Goal: Task Accomplishment & Management: Use online tool/utility

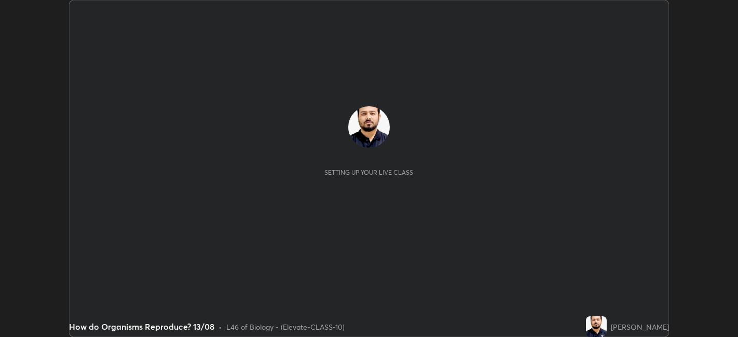
scroll to position [337, 738]
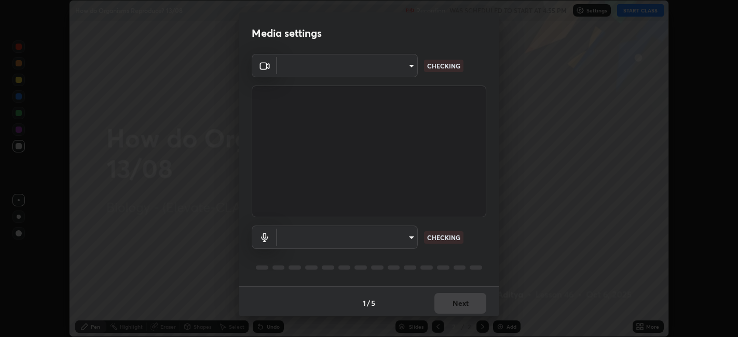
type input "a2c9e0304fea7a197325265949ed38064ec23766b16e4a4df4757bcf8ee53c87"
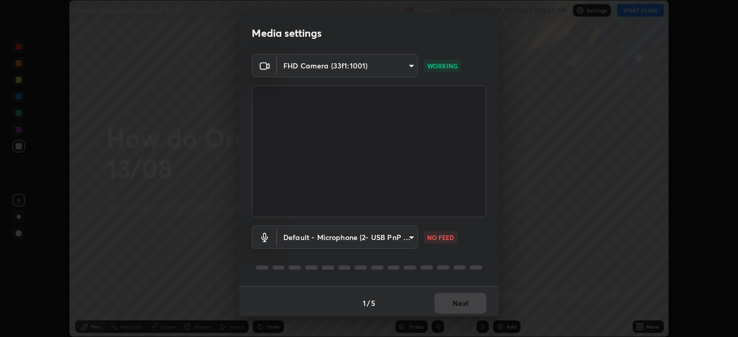
click at [375, 236] on body "Erase all How do Organisms Reproduce? 13/08 Recording WAS SCHEDULED TO START AT…" at bounding box center [369, 168] width 738 height 337
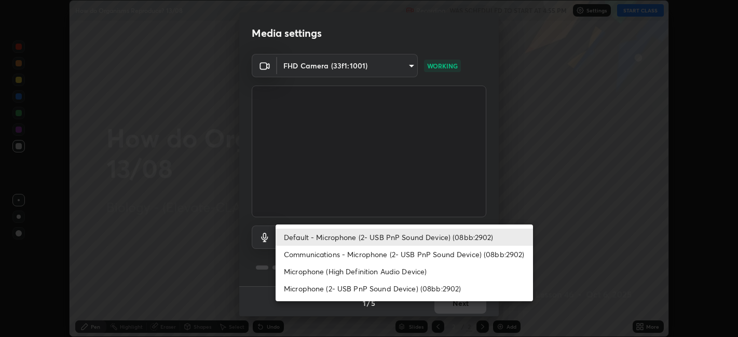
click at [357, 253] on li "Communications - Microphone (2- USB PnP Sound Device) (08bb:2902)" at bounding box center [405, 254] width 258 height 17
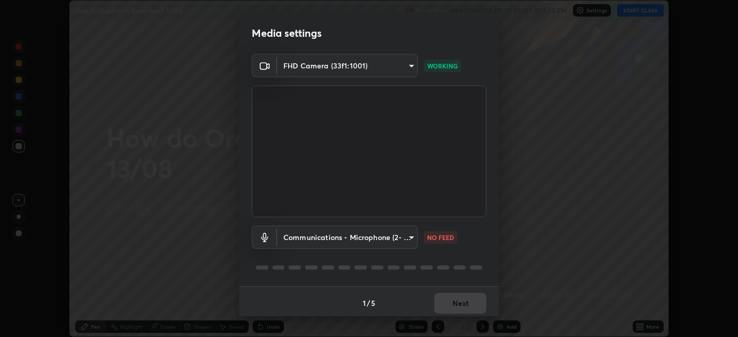
click at [358, 240] on li "Default - Microphone (2- USB PnP Sound Device) (08bb:2902)" at bounding box center [372, 238] width 193 height 10
type input "default"
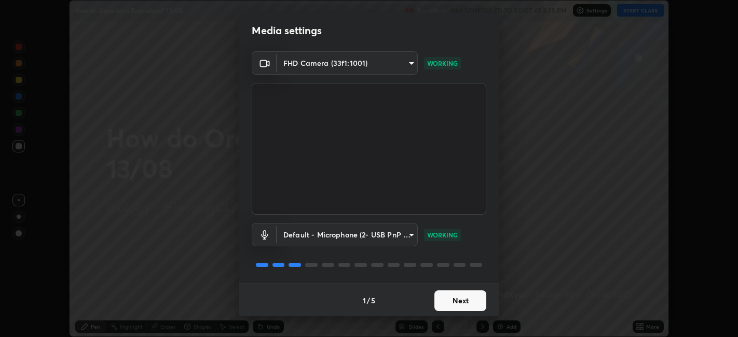
click at [459, 300] on button "Next" at bounding box center [461, 301] width 52 height 21
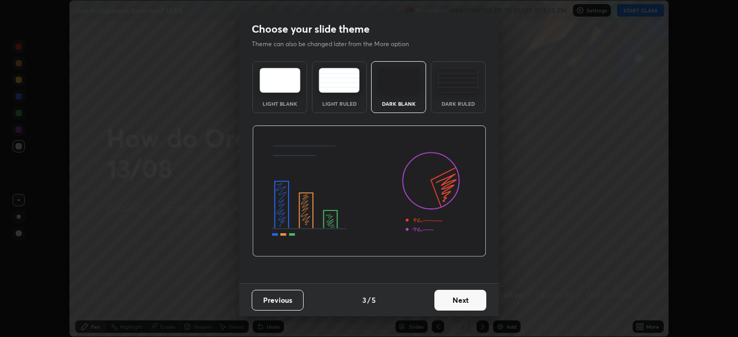
click at [467, 303] on button "Next" at bounding box center [461, 300] width 52 height 21
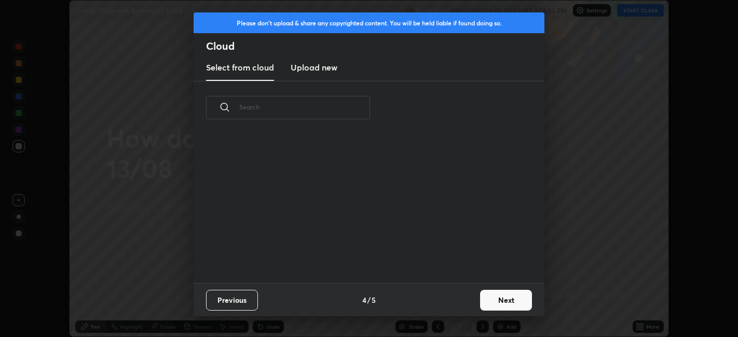
click at [481, 303] on button "Next" at bounding box center [506, 300] width 52 height 21
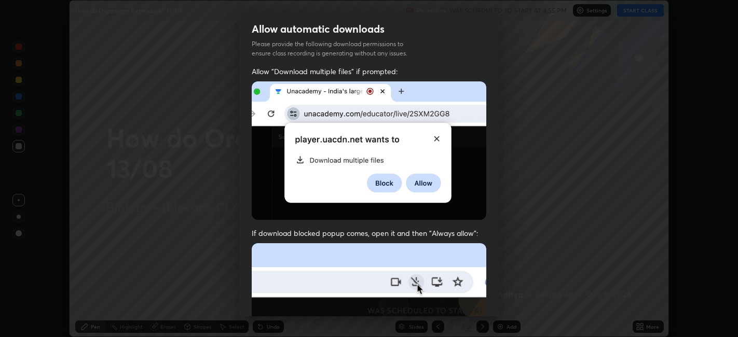
click at [499, 302] on div "Allow automatic downloads Please provide the following download permissions to …" at bounding box center [369, 168] width 738 height 337
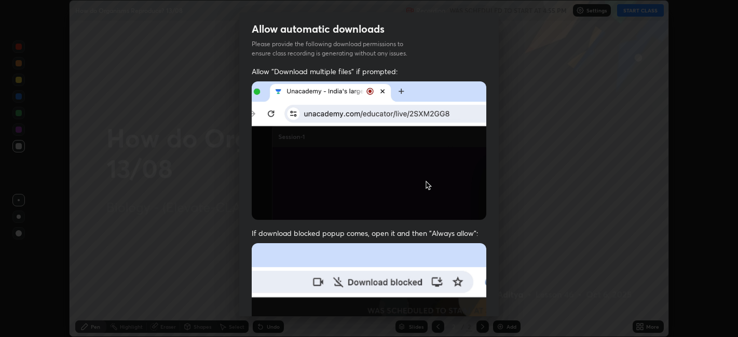
scroll to position [214, 0]
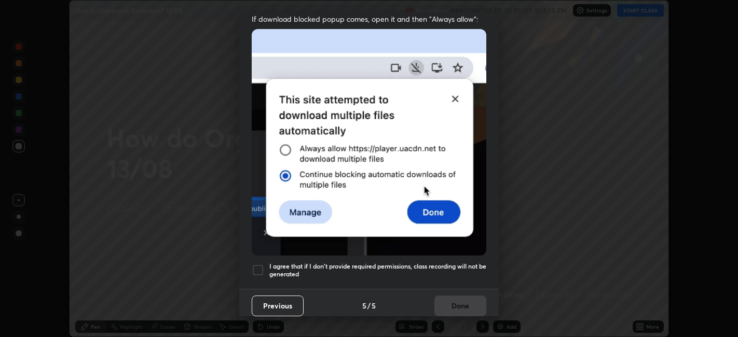
click at [264, 264] on div at bounding box center [258, 270] width 12 height 12
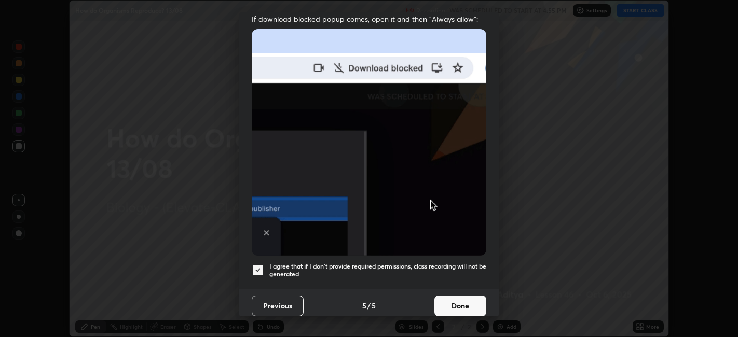
click at [459, 296] on button "Done" at bounding box center [461, 306] width 52 height 21
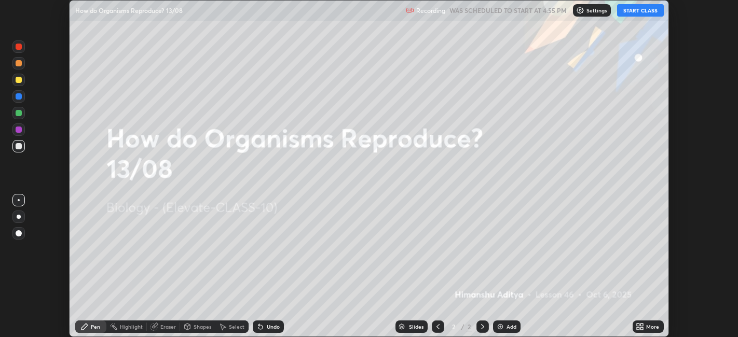
click at [640, 328] on icon at bounding box center [638, 329] width 3 height 3
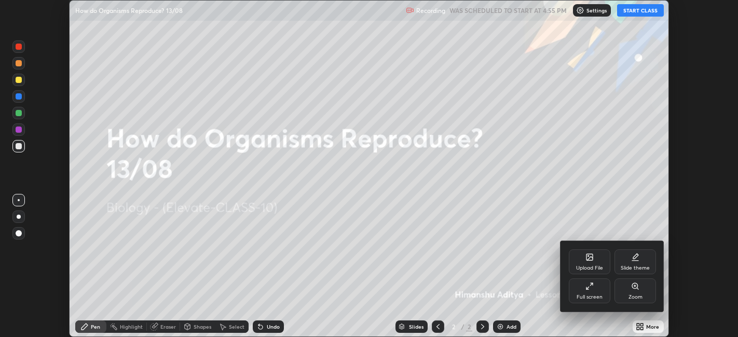
click at [589, 266] on div "Upload File" at bounding box center [589, 268] width 27 height 5
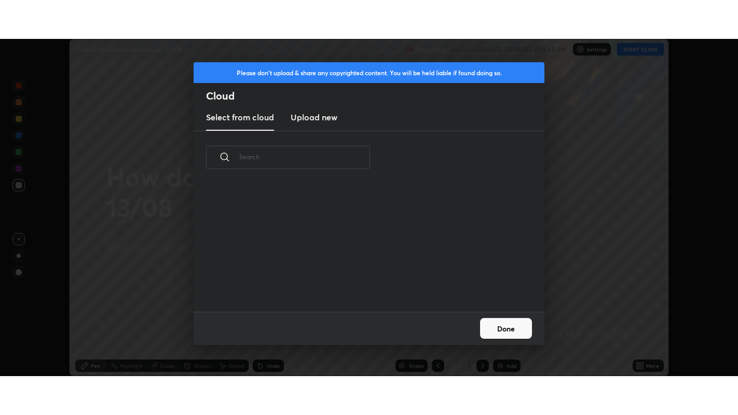
scroll to position [128, 333]
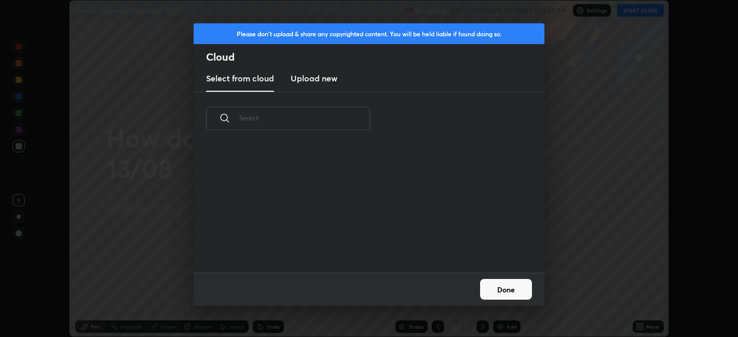
click at [330, 83] on h3 "Upload new" at bounding box center [314, 78] width 47 height 12
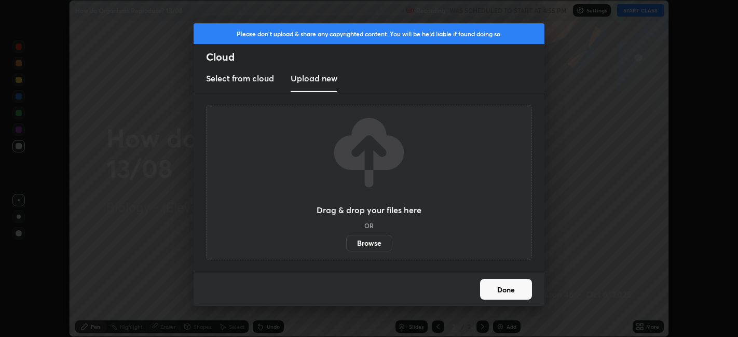
click at [368, 241] on label "Browse" at bounding box center [369, 243] width 46 height 17
click at [346, 241] on input "Browse" at bounding box center [346, 243] width 0 height 17
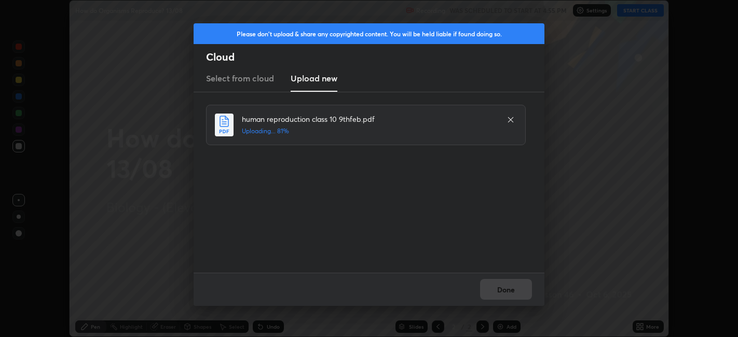
click at [518, 295] on div "Done" at bounding box center [369, 289] width 351 height 33
click at [521, 295] on div "Done" at bounding box center [369, 289] width 351 height 33
click at [520, 292] on button "Done" at bounding box center [506, 289] width 52 height 21
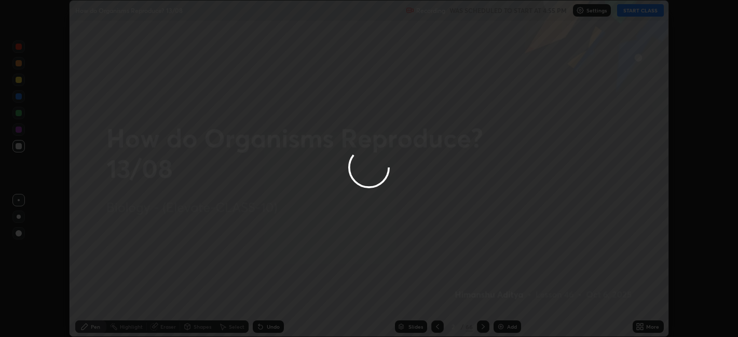
click at [522, 291] on button "Done" at bounding box center [506, 289] width 52 height 21
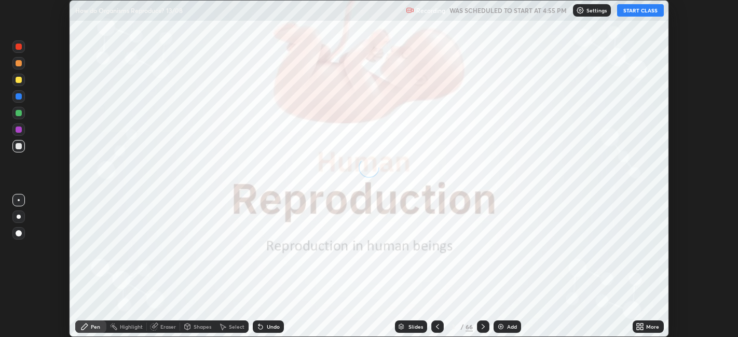
click at [643, 327] on icon at bounding box center [640, 327] width 8 height 8
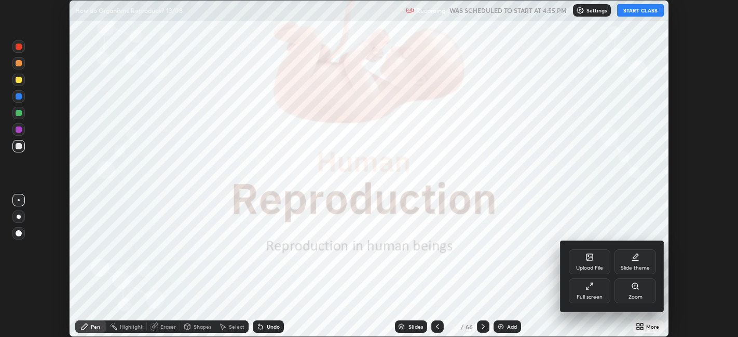
click at [598, 286] on div "Full screen" at bounding box center [590, 291] width 42 height 25
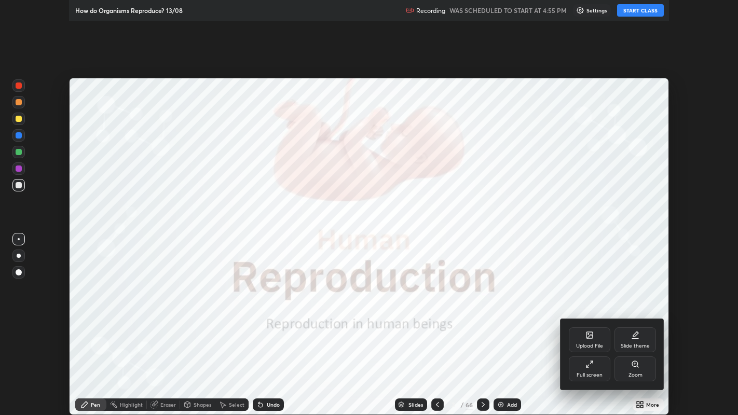
scroll to position [415, 738]
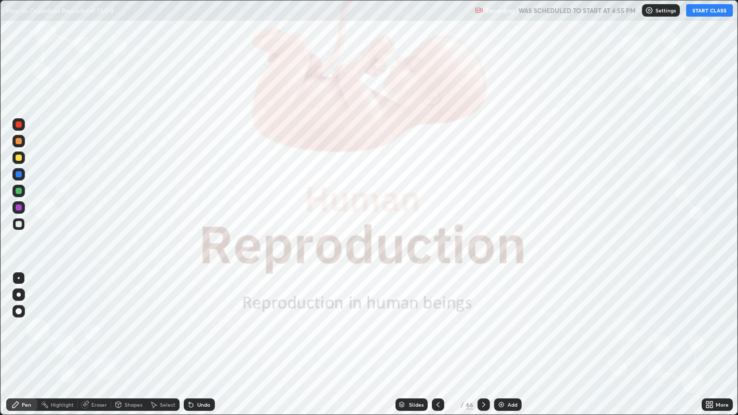
click at [420, 337] on div "Slides" at bounding box center [416, 404] width 15 height 5
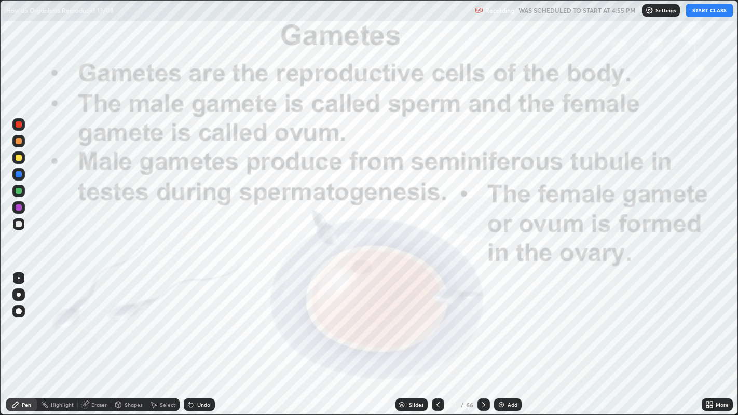
scroll to position [411, 733]
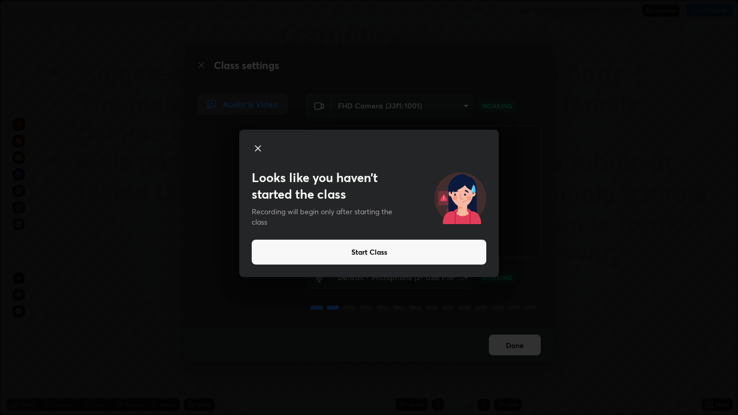
click at [416, 252] on button "Start Class" at bounding box center [369, 252] width 235 height 25
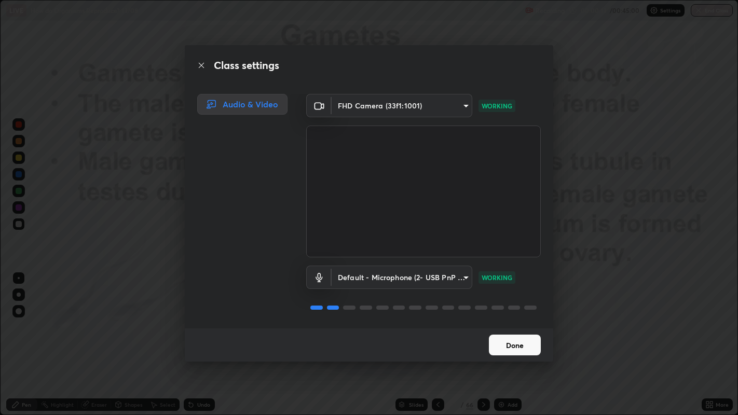
click at [570, 337] on div "Class settings Audio & Video FHD Camera (33f1:1001) a2c9e0304fea7a197325265949e…" at bounding box center [369, 207] width 738 height 415
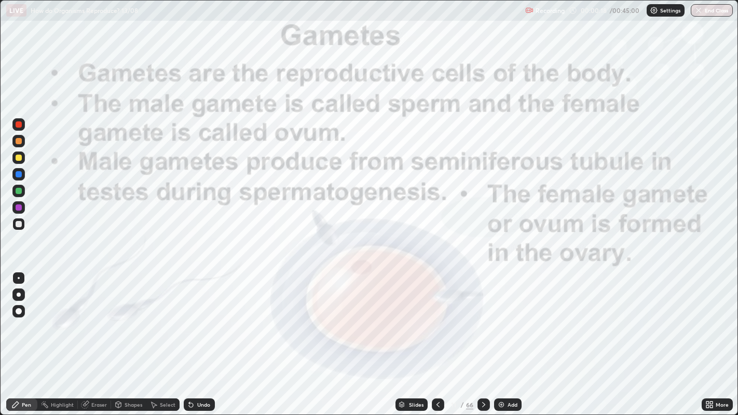
click at [437, 337] on icon at bounding box center [438, 405] width 8 height 8
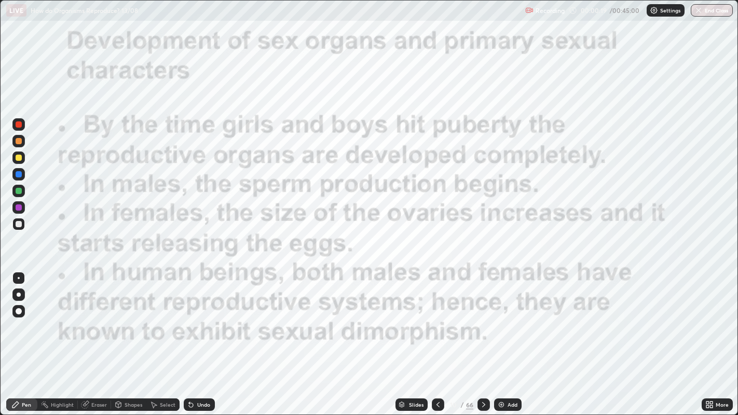
click at [440, 337] on icon at bounding box center [438, 405] width 8 height 8
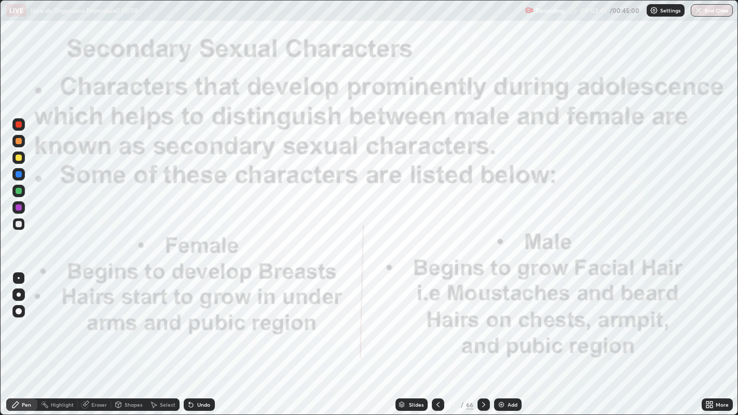
click at [483, 337] on icon at bounding box center [483, 404] width 3 height 5
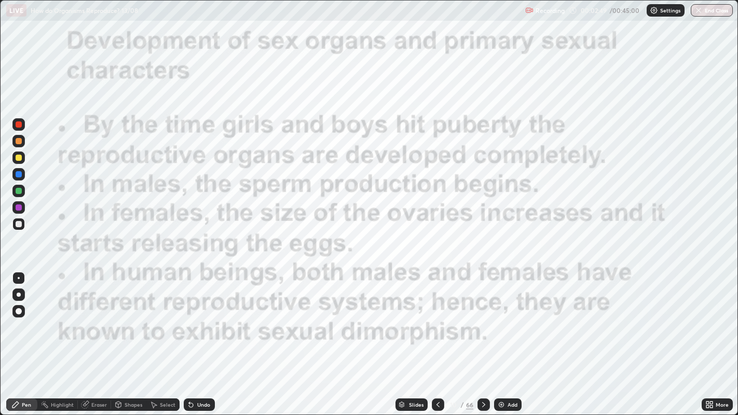
click at [483, 337] on icon at bounding box center [484, 405] width 8 height 8
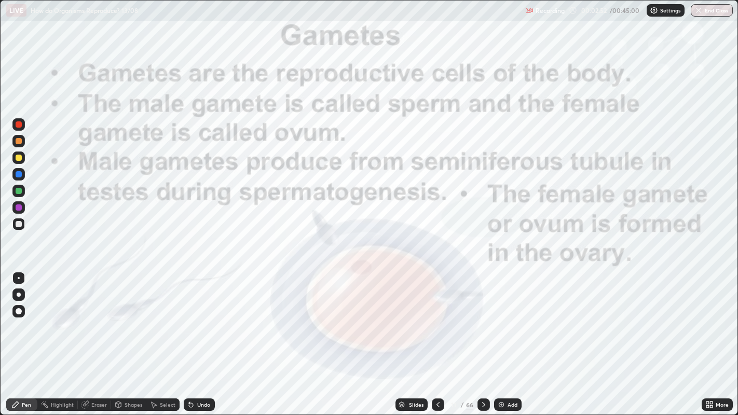
click at [483, 337] on icon at bounding box center [484, 405] width 8 height 8
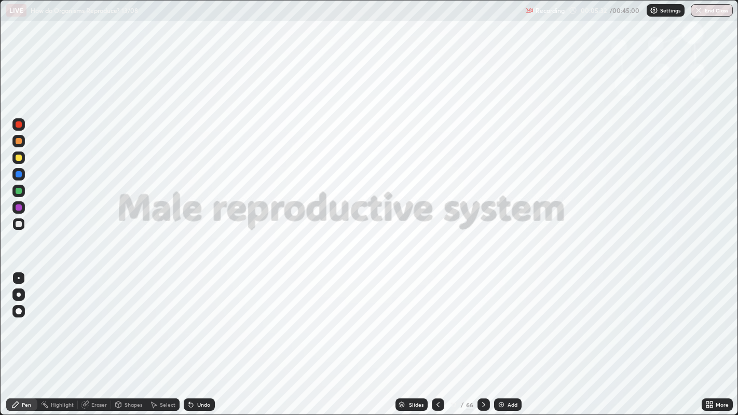
click at [414, 337] on div "Slides" at bounding box center [416, 404] width 15 height 5
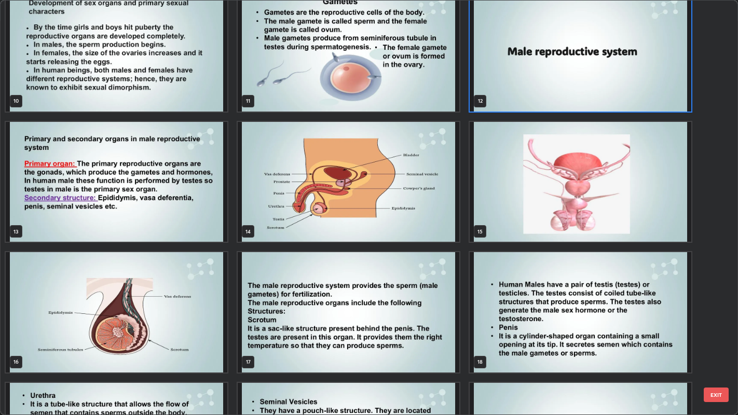
scroll to position [406, 0]
click at [181, 202] on img "grid" at bounding box center [117, 182] width 222 height 120
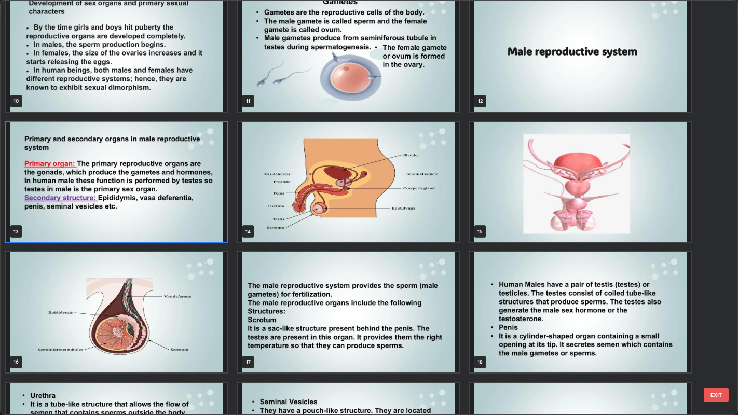
click at [178, 205] on img "grid" at bounding box center [117, 182] width 222 height 120
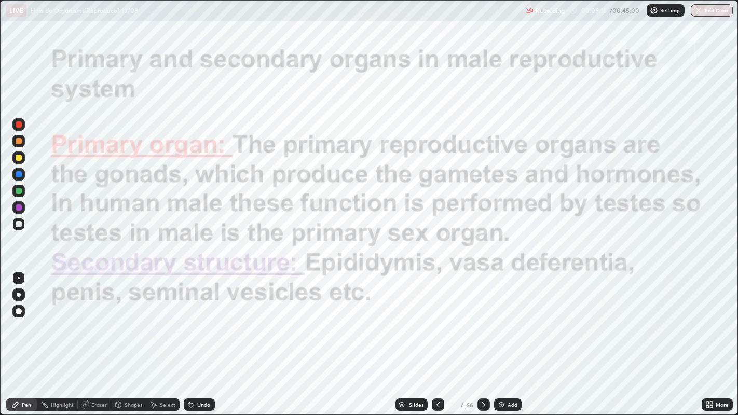
click at [0, 337] on div "Setting up your live class" at bounding box center [369, 207] width 738 height 415
click at [505, 337] on div "Add" at bounding box center [508, 405] width 28 height 12
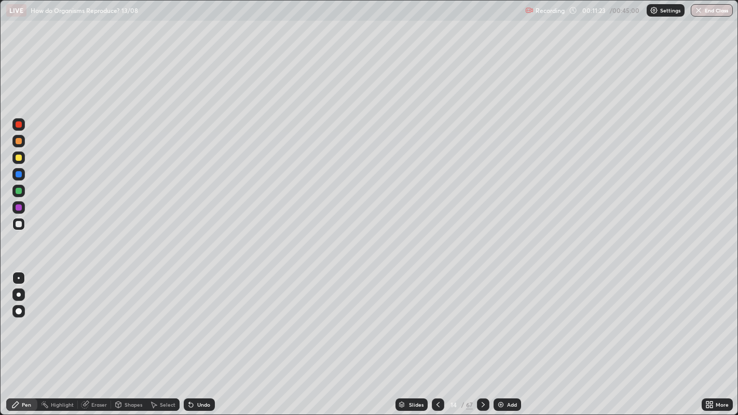
click at [207, 337] on div "Undo" at bounding box center [203, 404] width 13 height 5
click at [437, 337] on icon at bounding box center [438, 405] width 8 height 8
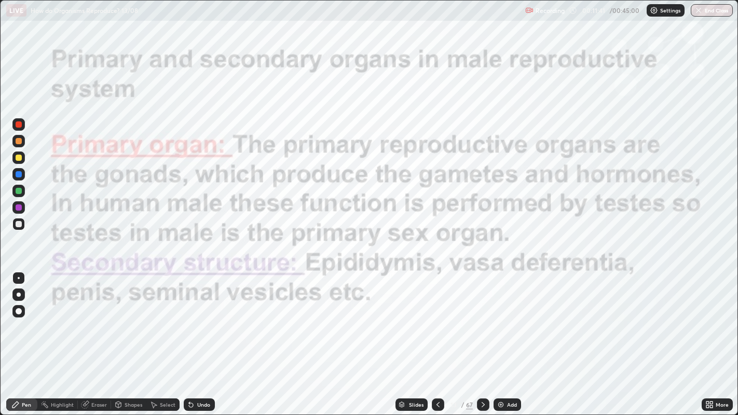
click at [488, 337] on div at bounding box center [483, 405] width 12 height 12
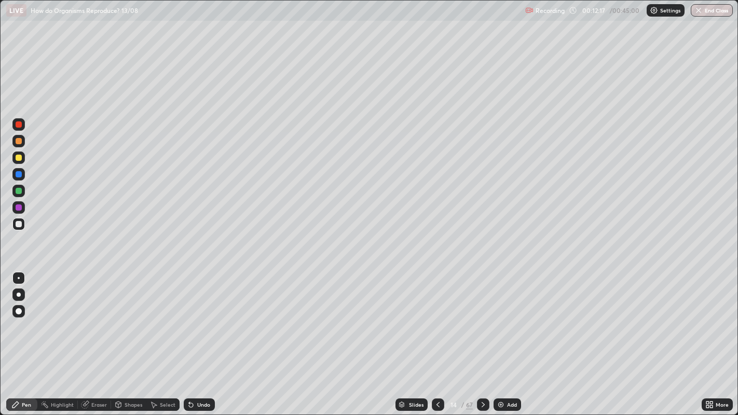
click at [482, 337] on icon at bounding box center [483, 405] width 8 height 8
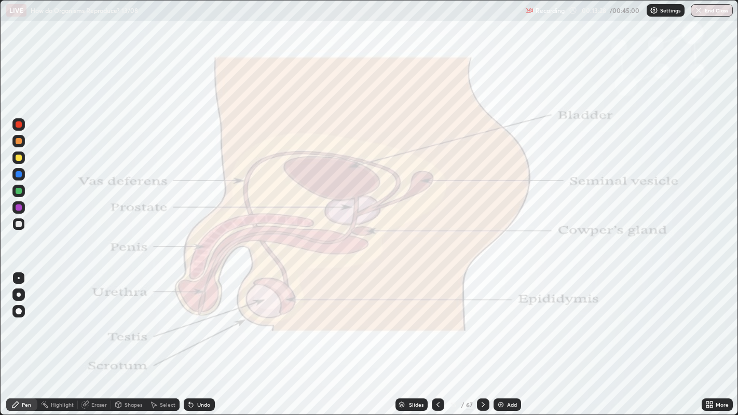
click at [23, 129] on div at bounding box center [18, 124] width 12 height 12
click at [483, 337] on div at bounding box center [483, 405] width 12 height 12
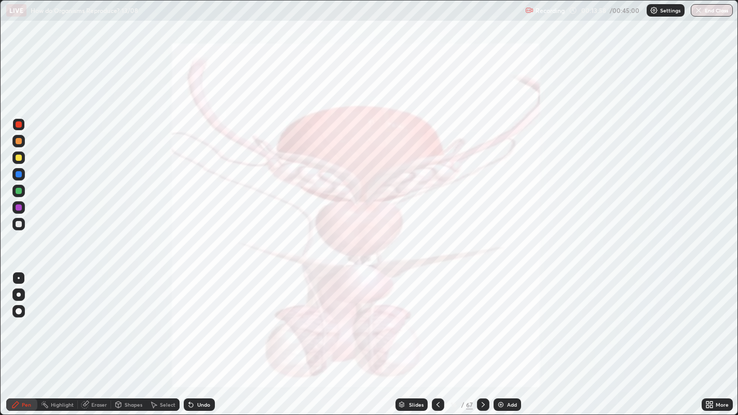
click at [483, 337] on icon at bounding box center [483, 404] width 3 height 5
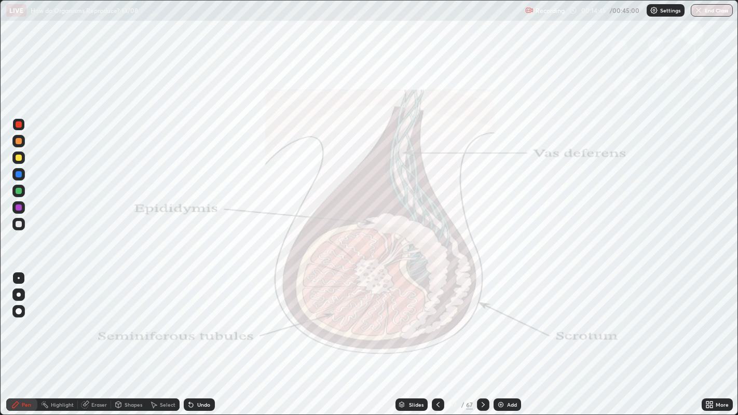
click at [481, 337] on icon at bounding box center [483, 405] width 8 height 8
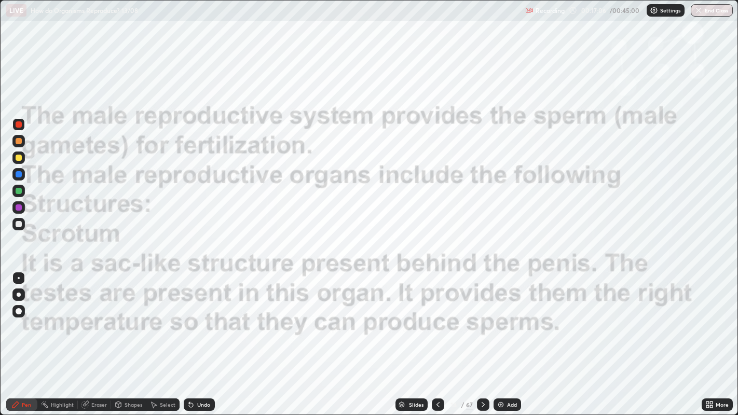
click at [20, 337] on div at bounding box center [18, 332] width 17 height 125
click at [483, 337] on icon at bounding box center [483, 404] width 3 height 5
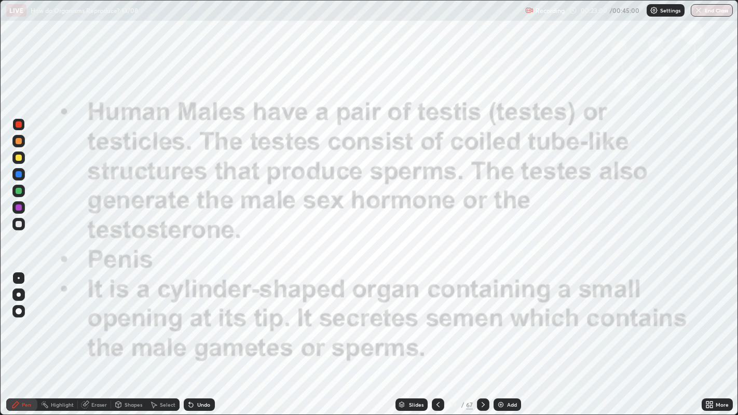
click at [437, 337] on icon at bounding box center [438, 405] width 8 height 8
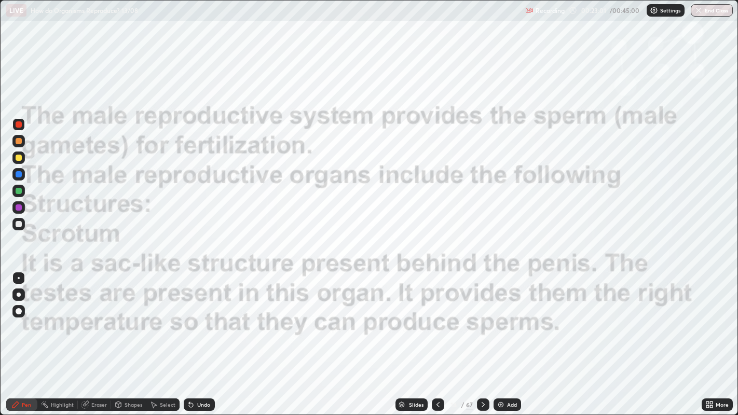
click at [414, 337] on div "Slides" at bounding box center [416, 404] width 15 height 5
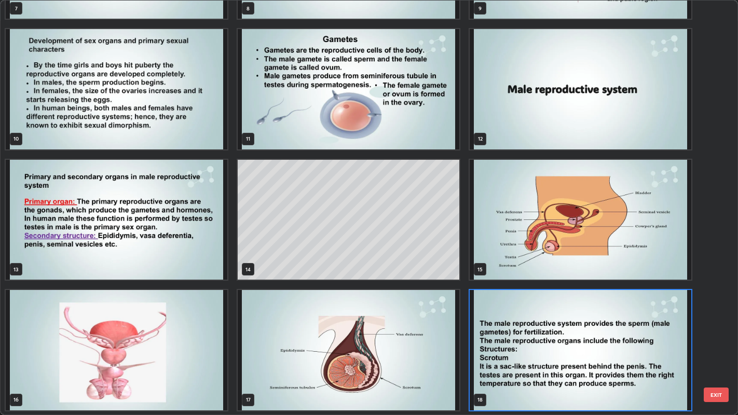
scroll to position [411, 733]
click at [493, 242] on img "grid" at bounding box center [581, 220] width 222 height 120
click at [494, 240] on img "grid" at bounding box center [581, 220] width 222 height 120
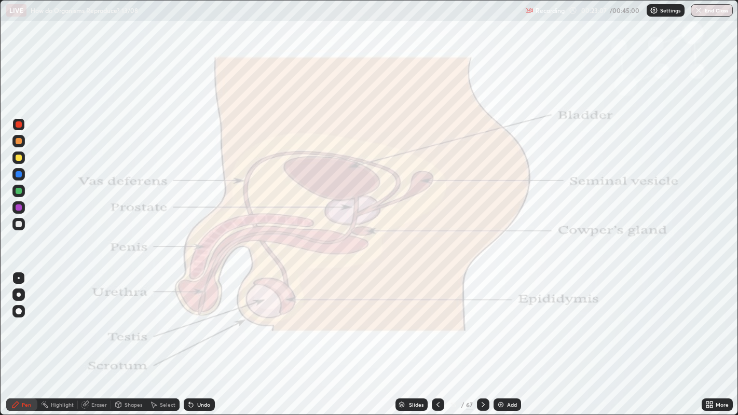
click at [97, 337] on div "Eraser" at bounding box center [99, 404] width 16 height 5
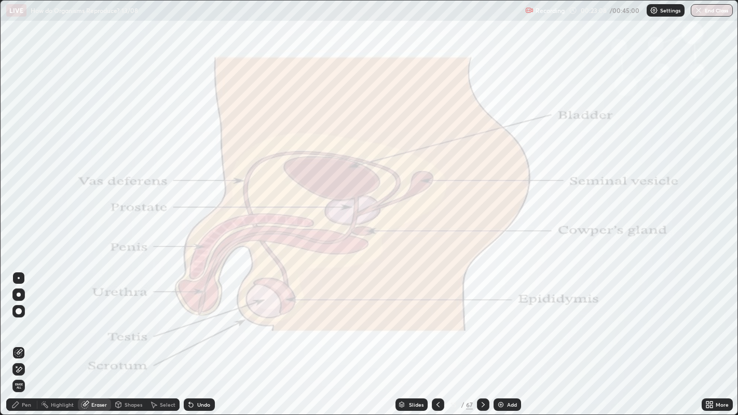
click at [19, 337] on span "Erase all" at bounding box center [18, 386] width 11 height 6
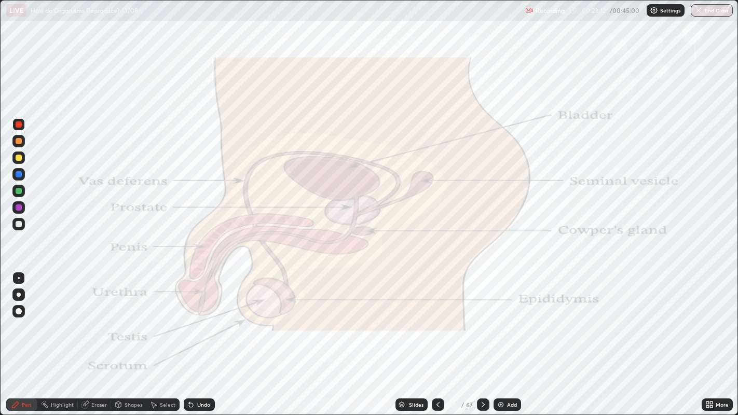
click at [20, 127] on div at bounding box center [19, 124] width 6 height 6
click at [20, 177] on div at bounding box center [19, 174] width 6 height 6
click at [22, 337] on div "Pen" at bounding box center [26, 404] width 9 height 5
click at [18, 278] on div at bounding box center [19, 278] width 2 height 2
click at [21, 156] on div at bounding box center [19, 158] width 6 height 6
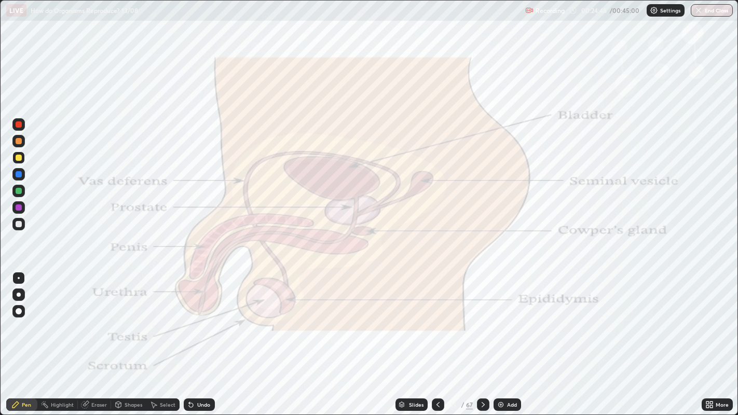
click at [21, 143] on div at bounding box center [18, 141] width 12 height 12
click at [21, 192] on div at bounding box center [19, 191] width 6 height 6
click at [18, 160] on div at bounding box center [19, 158] width 6 height 6
click at [20, 224] on div at bounding box center [19, 224] width 6 height 6
click at [437, 337] on icon at bounding box center [438, 405] width 8 height 8
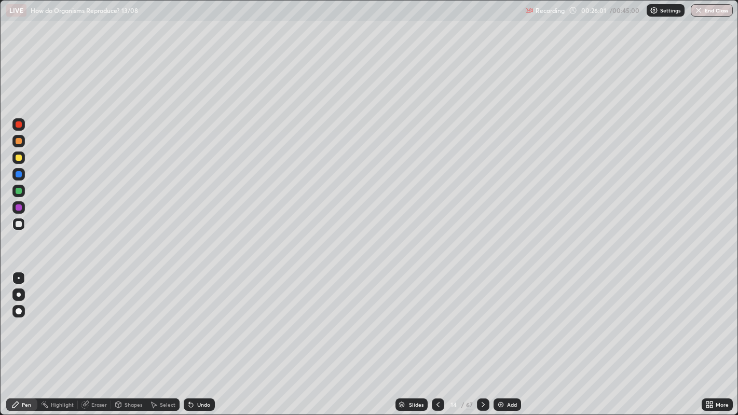
click at [482, 337] on icon at bounding box center [483, 405] width 8 height 8
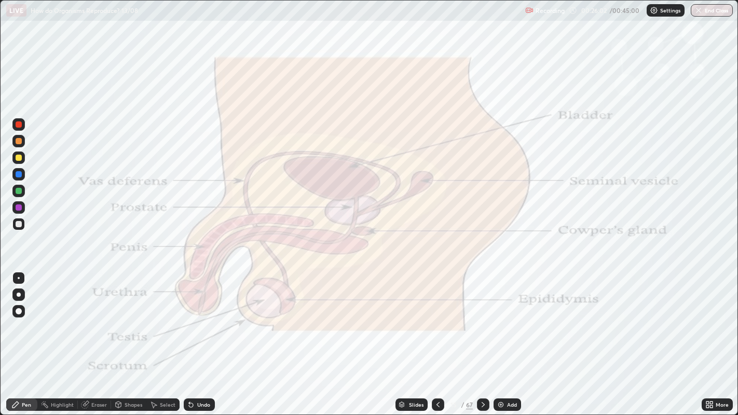
click at [482, 337] on icon at bounding box center [483, 405] width 8 height 8
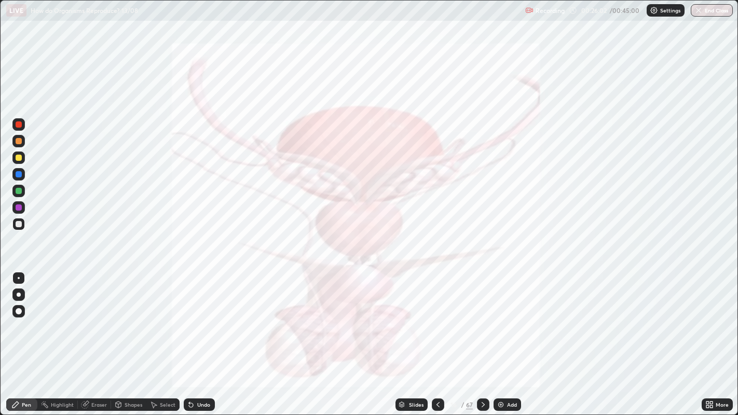
click at [482, 337] on icon at bounding box center [483, 405] width 8 height 8
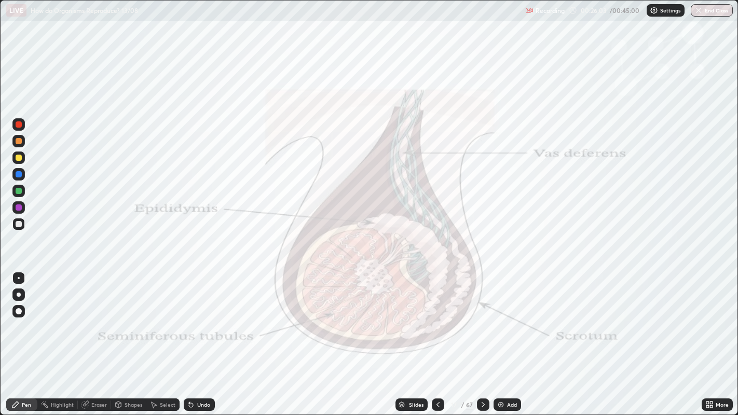
click at [482, 337] on icon at bounding box center [483, 405] width 8 height 8
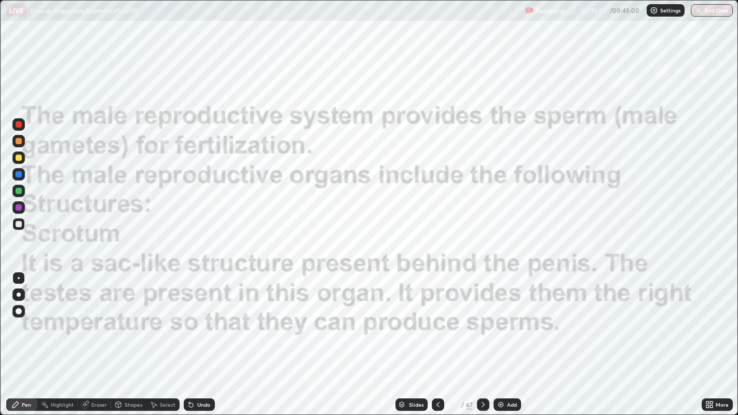
click at [483, 337] on icon at bounding box center [483, 405] width 8 height 8
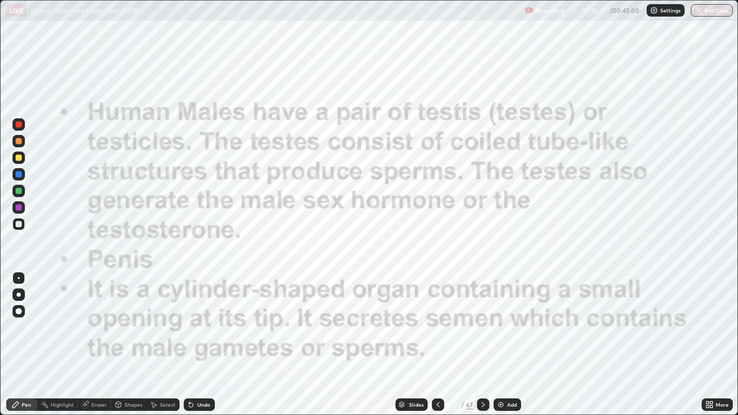
click at [482, 337] on icon at bounding box center [483, 405] width 8 height 8
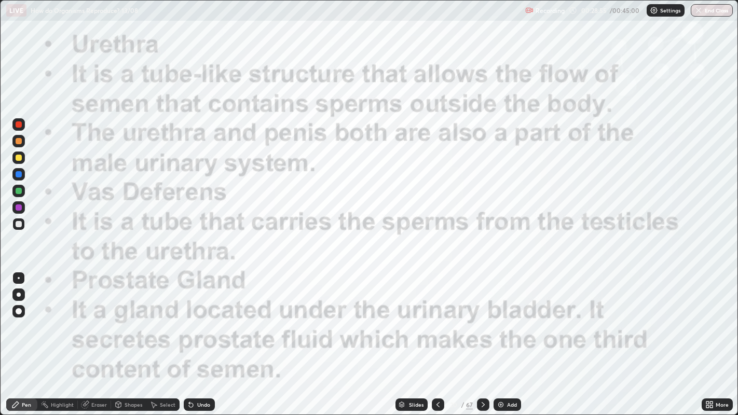
click at [482, 337] on icon at bounding box center [483, 404] width 3 height 5
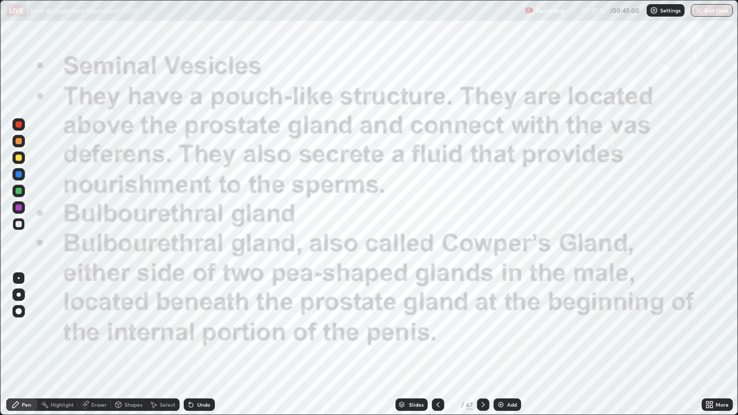
click at [20, 209] on div at bounding box center [19, 208] width 6 height 6
click at [204, 337] on div "Undo" at bounding box center [203, 404] width 13 height 5
click at [19, 312] on div at bounding box center [19, 311] width 6 height 6
click at [94, 337] on div "Eraser" at bounding box center [99, 404] width 16 height 5
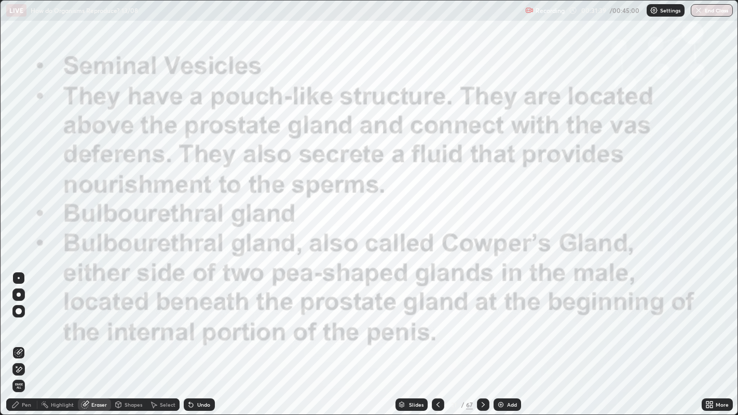
click at [26, 337] on div "Pen" at bounding box center [26, 404] width 9 height 5
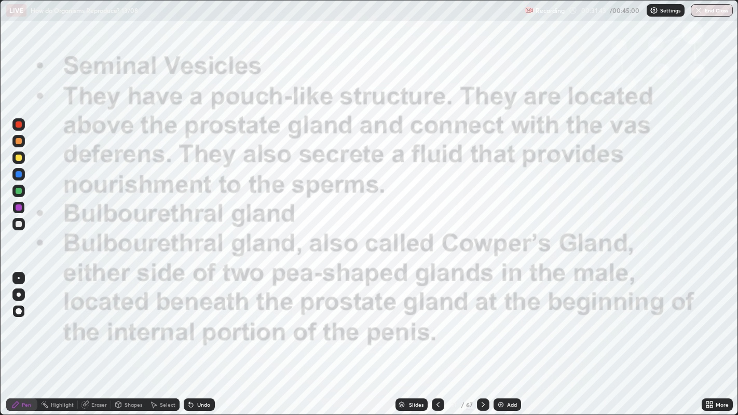
click at [125, 337] on div "Shapes" at bounding box center [134, 404] width 18 height 5
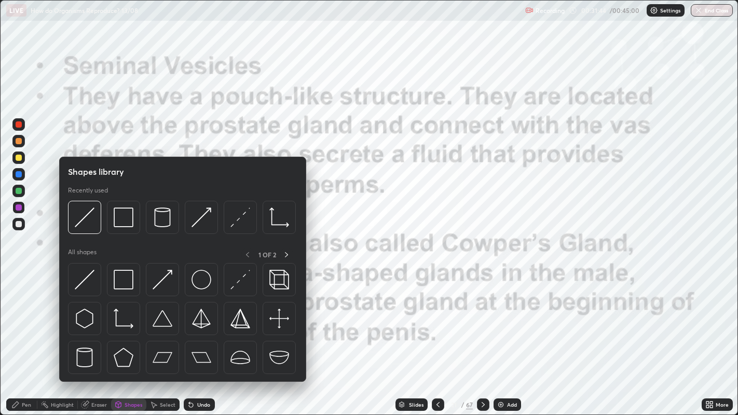
click at [102, 337] on div "Eraser" at bounding box center [99, 404] width 16 height 5
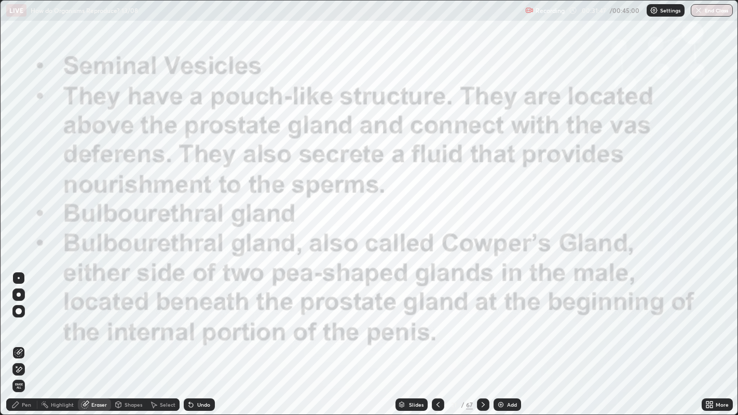
click at [29, 337] on div "Pen" at bounding box center [26, 404] width 9 height 5
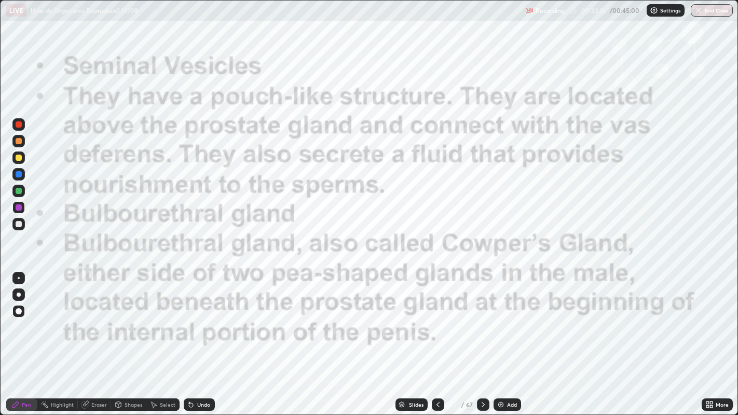
click at [91, 337] on div "Eraser" at bounding box center [94, 405] width 33 height 12
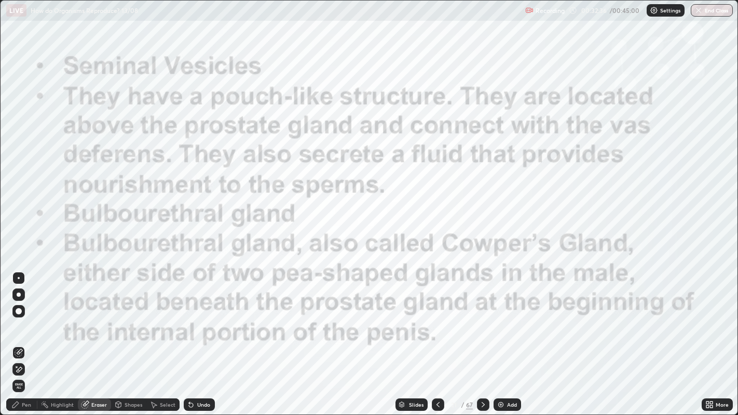
click at [10, 337] on div "Pen" at bounding box center [21, 405] width 31 height 21
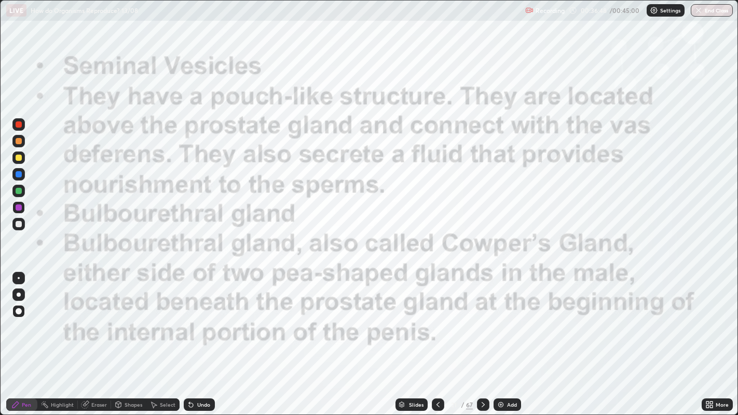
click at [488, 337] on div at bounding box center [483, 405] width 12 height 12
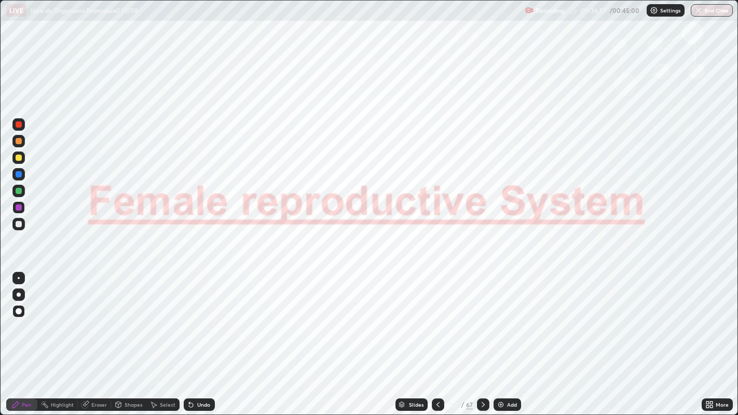
click at [507, 337] on div "Add" at bounding box center [512, 404] width 10 height 5
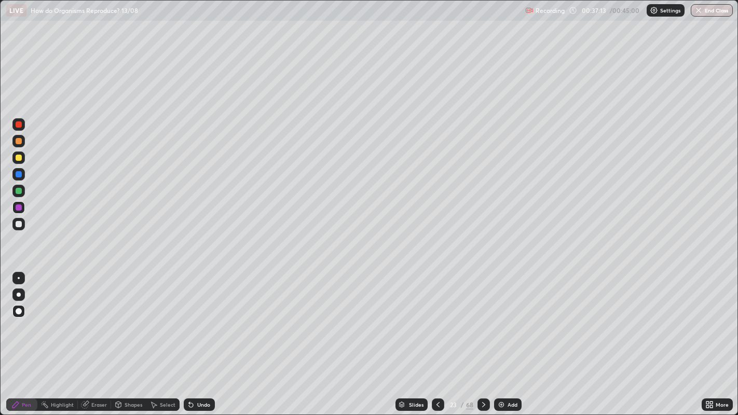
click at [484, 337] on icon at bounding box center [484, 405] width 8 height 8
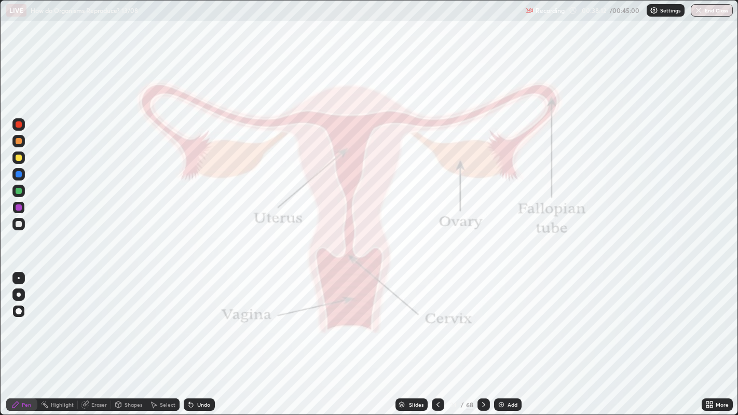
click at [17, 213] on div at bounding box center [18, 207] width 12 height 12
click at [124, 337] on div "Shapes" at bounding box center [128, 405] width 35 height 12
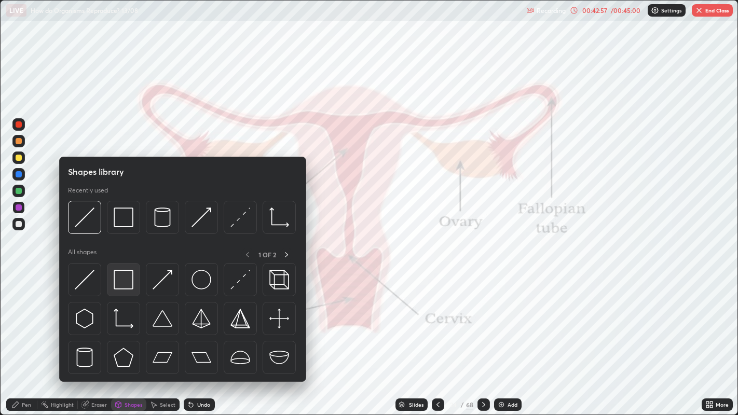
click at [119, 287] on img at bounding box center [124, 280] width 20 height 20
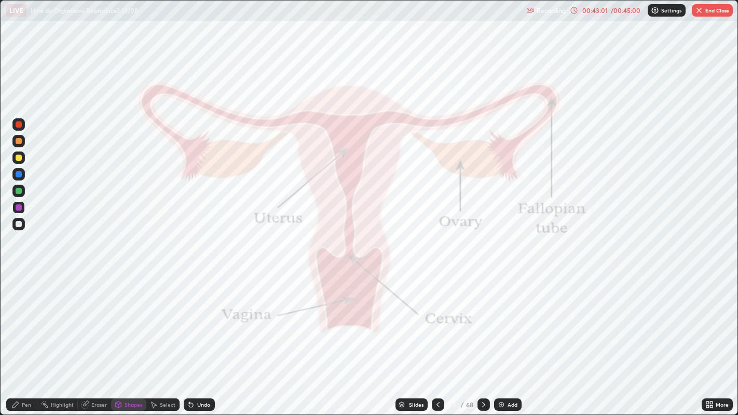
click at [195, 337] on div "Undo" at bounding box center [199, 405] width 31 height 12
click at [194, 337] on div "Undo" at bounding box center [199, 405] width 31 height 12
click at [166, 337] on div "Select" at bounding box center [168, 404] width 16 height 5
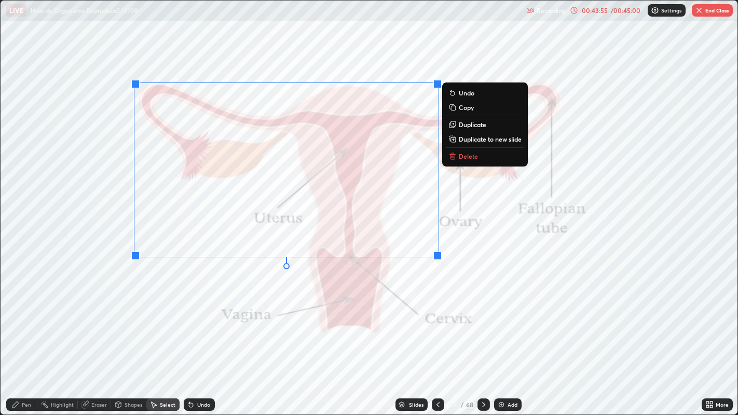
click at [461, 156] on p "Delete" at bounding box center [468, 156] width 19 height 8
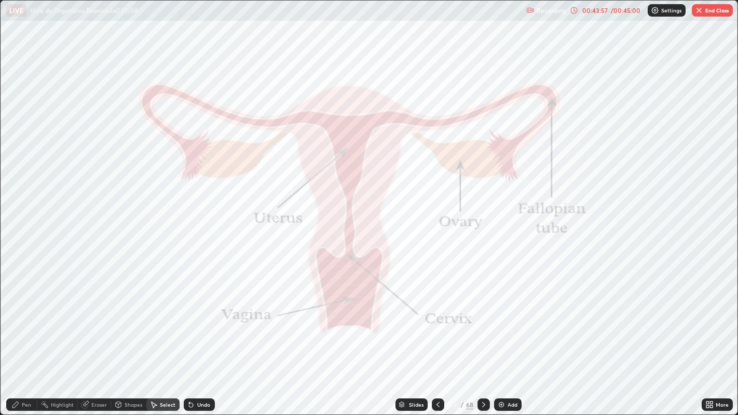
click at [130, 337] on div "Shapes" at bounding box center [134, 404] width 18 height 5
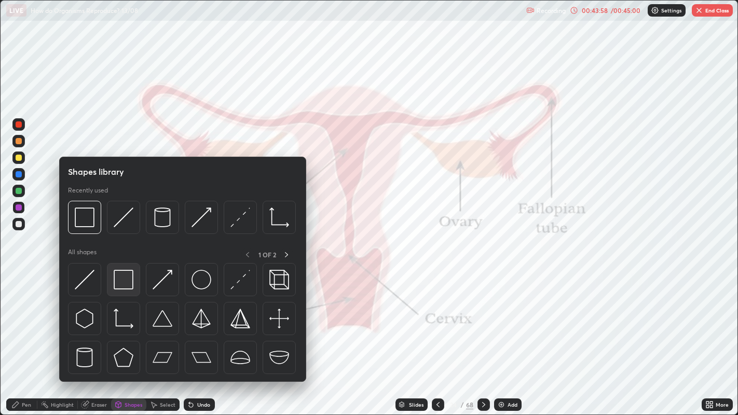
click at [125, 280] on img at bounding box center [124, 280] width 20 height 20
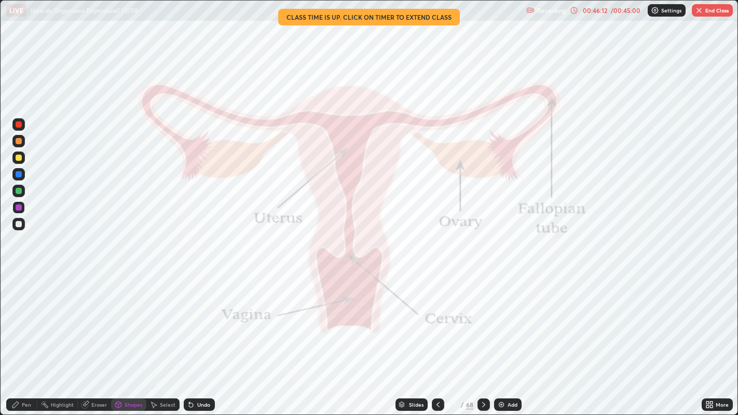
click at [719, 12] on button "End Class" at bounding box center [712, 10] width 41 height 12
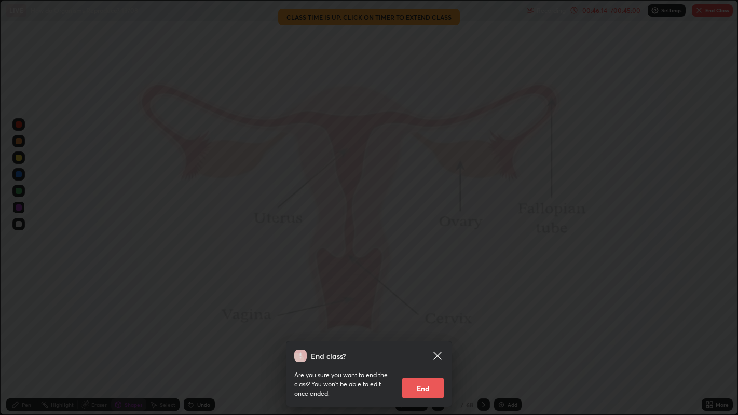
click at [424, 337] on button "End" at bounding box center [423, 388] width 42 height 21
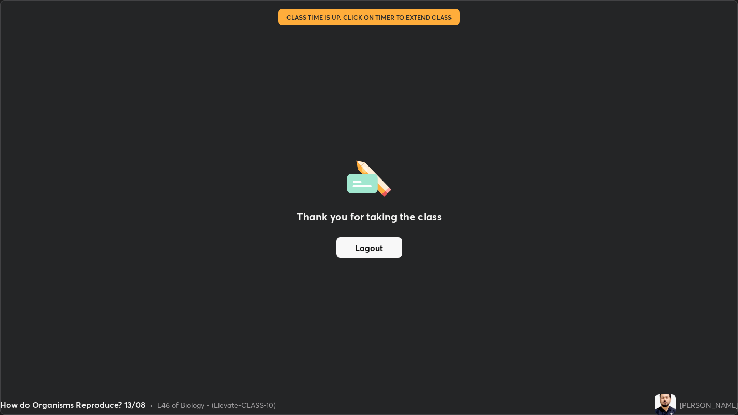
click at [376, 247] on button "Logout" at bounding box center [369, 247] width 66 height 21
